Goal: Find specific page/section: Find specific page/section

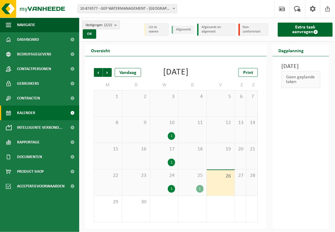
click at [46, 112] on link "Kalender" at bounding box center [39, 113] width 79 height 15
click at [107, 68] on span "Volgende" at bounding box center [107, 72] width 9 height 9
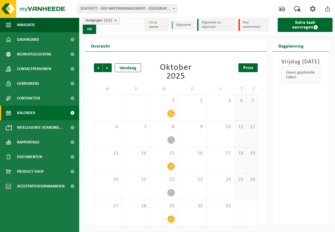
click at [254, 68] on link "Print" at bounding box center [248, 67] width 19 height 9
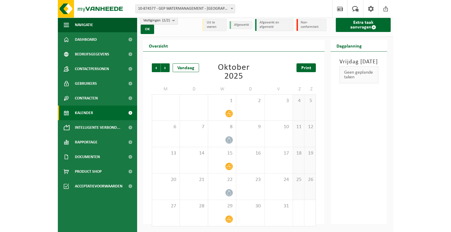
scroll to position [0, 0]
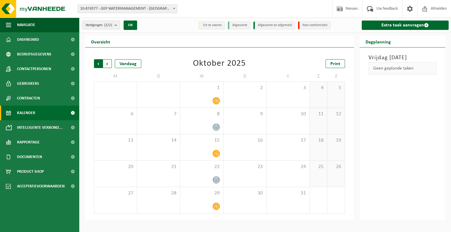
click at [107, 62] on span "Volgende" at bounding box center [107, 63] width 9 height 9
click at [100, 63] on span "Vorige" at bounding box center [98, 63] width 9 height 9
click at [109, 61] on span "Volgende" at bounding box center [107, 63] width 9 height 9
click at [109, 63] on span "Volgende" at bounding box center [107, 63] width 9 height 9
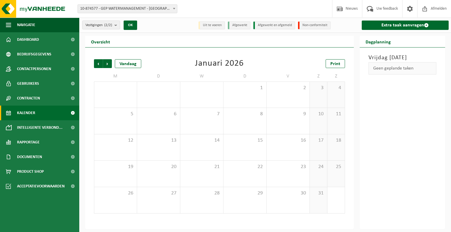
click at [109, 63] on span "Volgende" at bounding box center [107, 63] width 9 height 9
click at [100, 63] on span "Vorige" at bounding box center [98, 63] width 9 height 9
click at [106, 65] on span "Volgende" at bounding box center [107, 63] width 9 height 9
